Goal: Complete application form

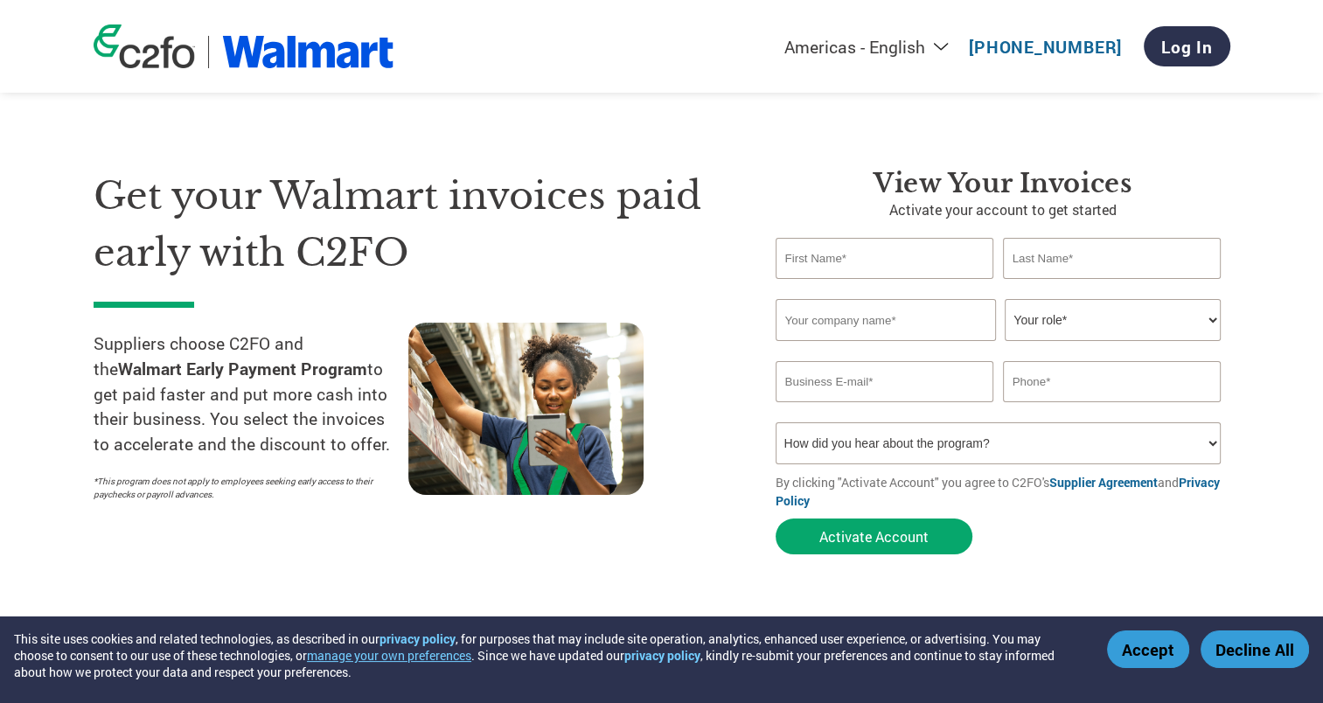
type input "[EMAIL_ADDRESS][DOMAIN_NAME]"
type input "[PHONE_NUMBER]"
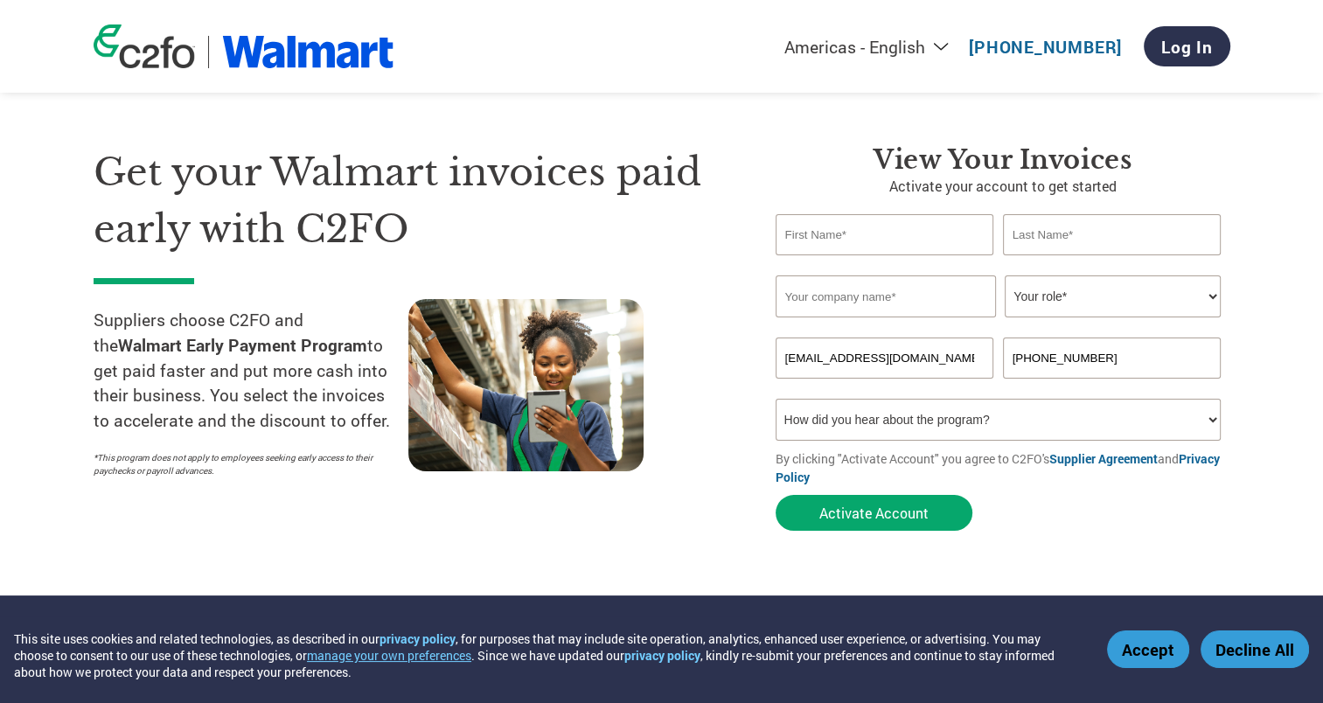
scroll to position [24, 0]
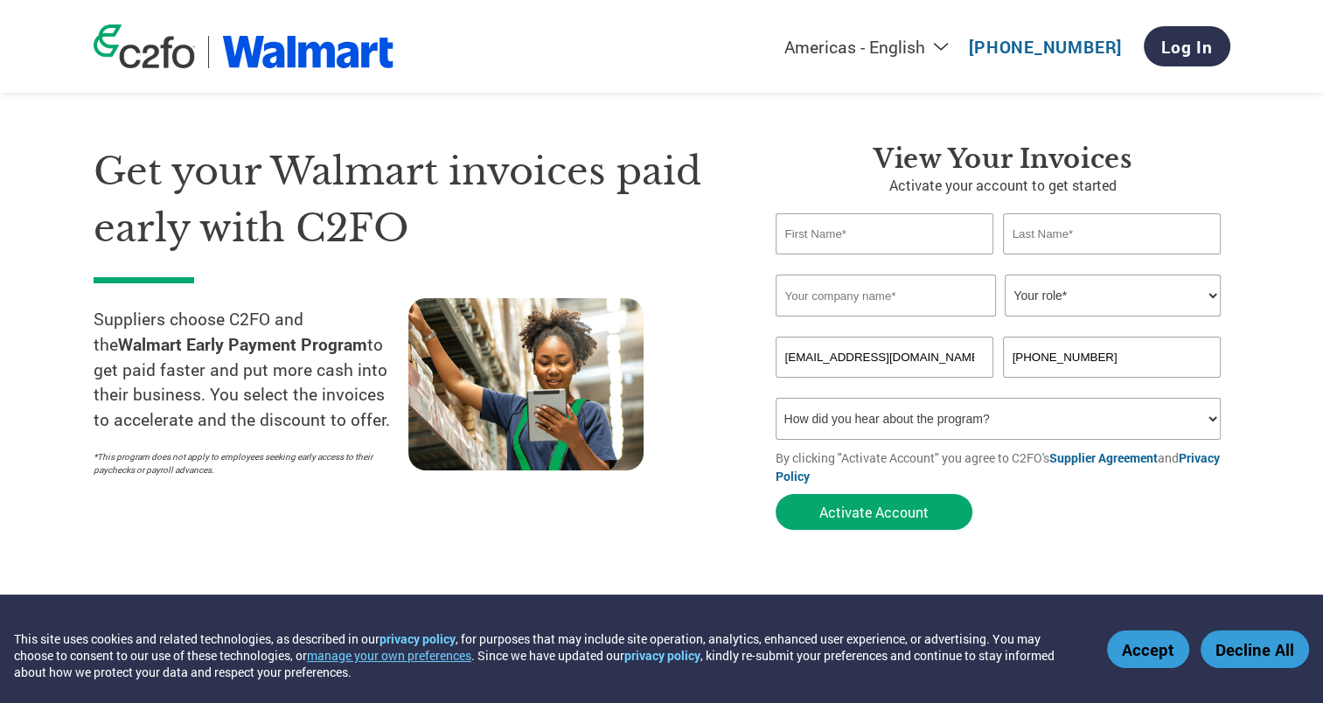
click at [918, 237] on input "text" at bounding box center [885, 233] width 219 height 41
type input "[PERSON_NAME]"
type input "Sultan"
type input "TruRide Tech"
click at [1040, 296] on select "Your role* CFO Controller Credit Manager Finance Director Treasurer CEO Preside…" at bounding box center [1113, 296] width 216 height 42
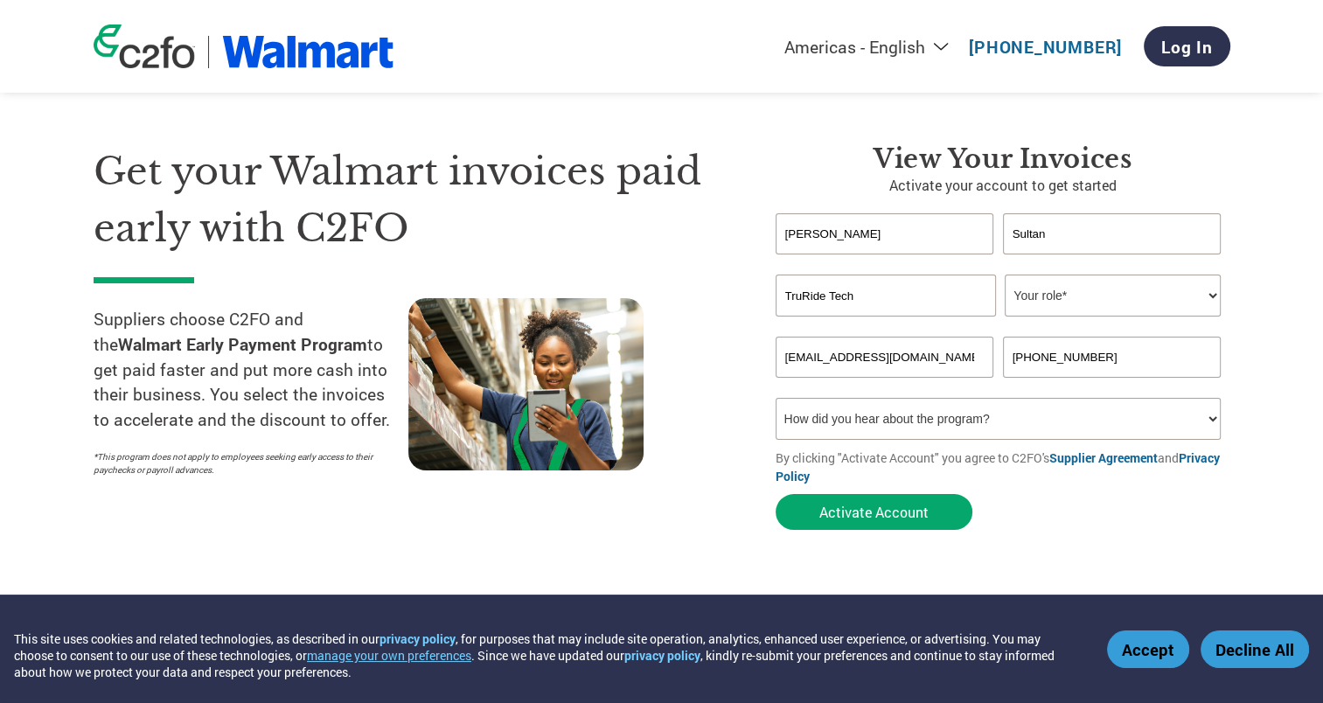
click at [1118, 304] on select "Your role* CFO Controller Credit Manager Finance Director Treasurer CEO Preside…" at bounding box center [1113, 296] width 216 height 42
select select "OTHER"
click at [1005, 275] on select "Your role* CFO Controller Credit Manager Finance Director Treasurer CEO Preside…" at bounding box center [1113, 296] width 216 height 42
drag, startPoint x: 1112, startPoint y: 359, endPoint x: 937, endPoint y: 347, distance: 175.3
click at [937, 347] on div "[EMAIL_ADDRESS][DOMAIN_NAME] [PHONE_NUMBER]" at bounding box center [1003, 357] width 455 height 41
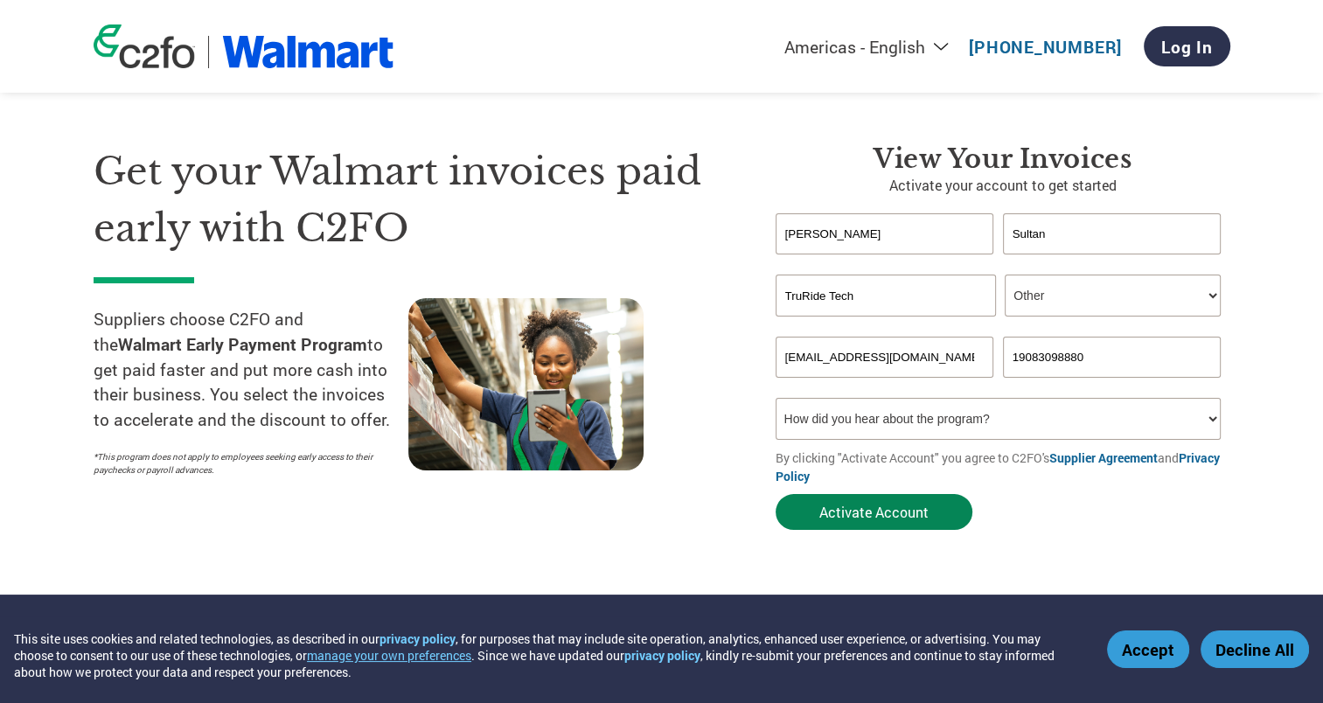
type input "19083098880"
click at [898, 504] on button "Activate Account" at bounding box center [874, 512] width 197 height 36
